Goal: Entertainment & Leisure: Consume media (video, audio)

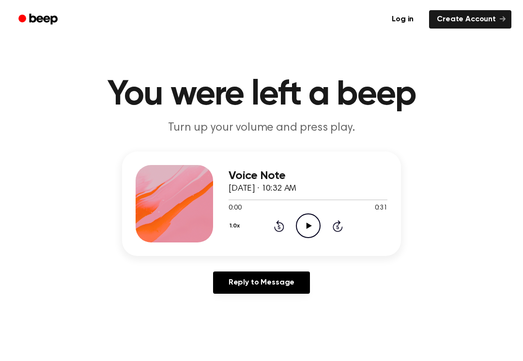
click at [308, 216] on icon "Play Audio" at bounding box center [308, 225] width 25 height 25
click at [306, 215] on icon "Pause Audio" at bounding box center [308, 225] width 25 height 25
click at [278, 224] on icon at bounding box center [279, 226] width 10 height 12
click at [265, 202] on div at bounding box center [307, 200] width 159 height 8
click at [282, 225] on icon "Rewind 5 seconds" at bounding box center [278, 226] width 11 height 13
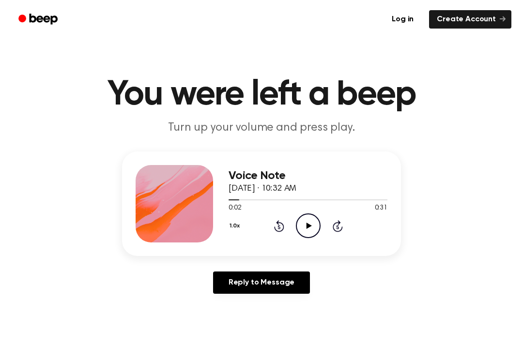
click at [316, 223] on icon "Play Audio" at bounding box center [308, 225] width 25 height 25
click at [315, 223] on icon "Pause Audio" at bounding box center [308, 225] width 25 height 25
click at [271, 212] on div "0:07 0:31" at bounding box center [307, 208] width 159 height 10
click at [274, 230] on icon "Rewind 5 seconds" at bounding box center [278, 226] width 11 height 13
click at [277, 232] on icon "Rewind 5 seconds" at bounding box center [278, 226] width 11 height 13
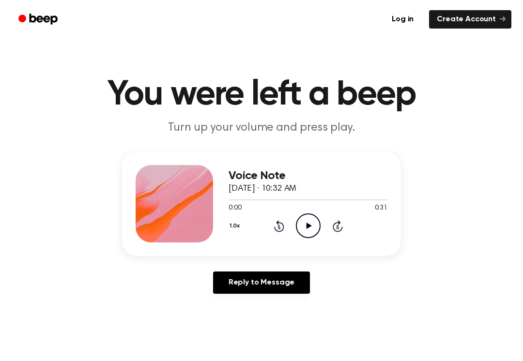
click at [304, 219] on icon "Play Audio" at bounding box center [308, 225] width 25 height 25
click at [305, 220] on icon "Pause Audio" at bounding box center [308, 225] width 25 height 25
click at [296, 223] on icon "Play Audio" at bounding box center [308, 225] width 25 height 25
click at [303, 227] on icon "Pause Audio" at bounding box center [308, 225] width 25 height 25
click at [298, 227] on icon "Play Audio" at bounding box center [308, 225] width 25 height 25
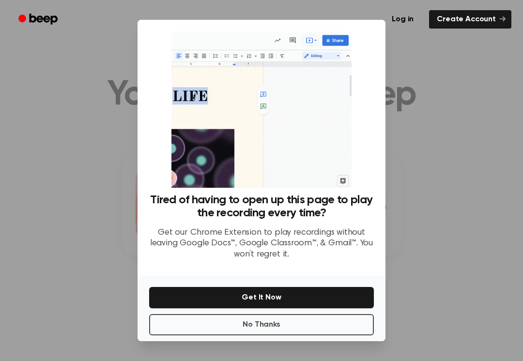
click at [318, 317] on button "No Thanks" at bounding box center [261, 324] width 225 height 21
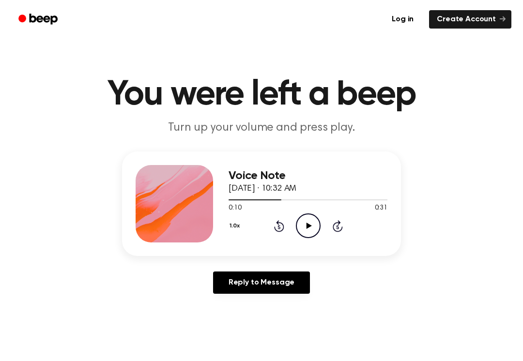
click at [306, 227] on icon "Play Audio" at bounding box center [308, 225] width 25 height 25
click at [306, 217] on icon "Pause Audio" at bounding box center [308, 225] width 25 height 25
click at [281, 222] on icon "Rewind 5 seconds" at bounding box center [278, 226] width 11 height 13
click at [313, 230] on icon "Play Audio" at bounding box center [308, 225] width 25 height 25
click at [310, 224] on icon at bounding box center [308, 226] width 4 height 6
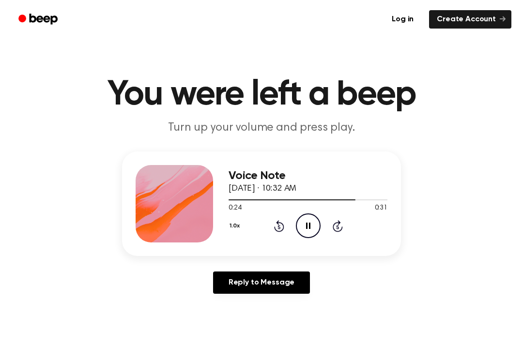
click at [309, 222] on icon "Pause Audio" at bounding box center [308, 225] width 25 height 25
